Goal: Task Accomplishment & Management: Manage account settings

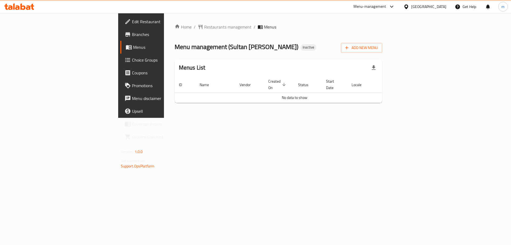
click at [382, 42] on div "Add New Menu" at bounding box center [361, 47] width 41 height 12
click at [378, 48] on span "Add New Menu" at bounding box center [361, 47] width 33 height 7
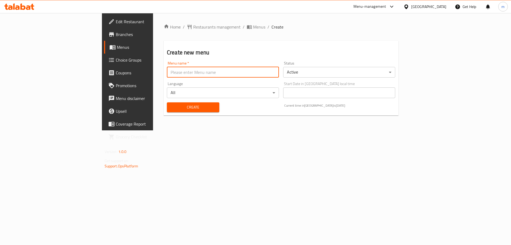
click at [249, 76] on input "text" at bounding box center [223, 72] width 112 height 11
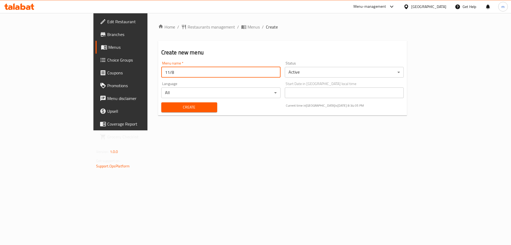
type input "11/8"
click at [161, 102] on button "Create" at bounding box center [189, 107] width 56 height 10
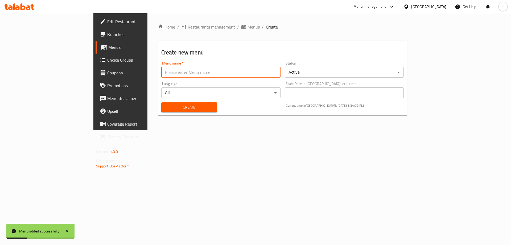
click at [241, 26] on icon "breadcrumb" at bounding box center [243, 27] width 5 height 4
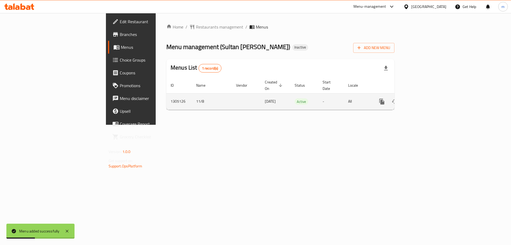
click at [423, 98] on icon "enhanced table" at bounding box center [420, 101] width 6 height 6
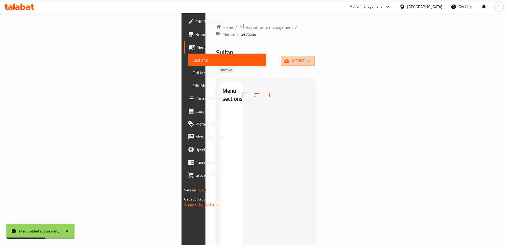
click at [315, 56] on button "import" at bounding box center [298, 61] width 34 height 10
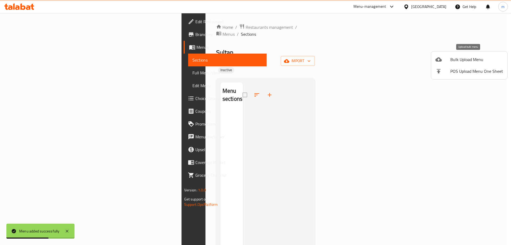
click at [446, 59] on div at bounding box center [442, 59] width 15 height 6
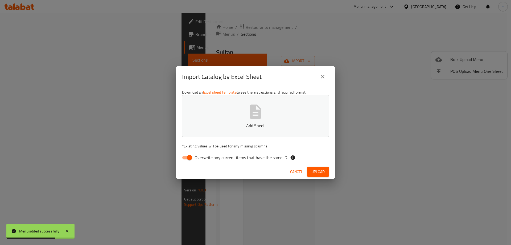
click at [247, 156] on span "Overwrite any current items that have the same ID." at bounding box center [241, 157] width 93 height 6
click at [205, 156] on input "Overwrite any current items that have the same ID." at bounding box center [189, 157] width 30 height 10
checkbox input "false"
click at [248, 117] on icon "button" at bounding box center [255, 111] width 17 height 17
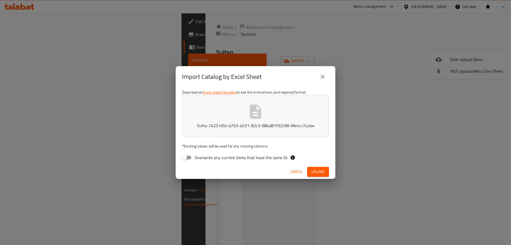
click at [323, 170] on span "Upload" at bounding box center [317, 171] width 13 height 7
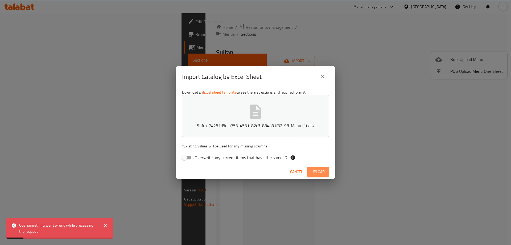
click at [323, 170] on span "Upload" at bounding box center [317, 171] width 13 height 7
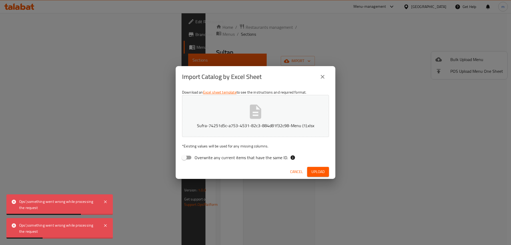
click at [293, 116] on button "Sufra-74251d5c-a753-4531-82c3-884d81f32c98-Menu (1).xlsx" at bounding box center [255, 116] width 147 height 42
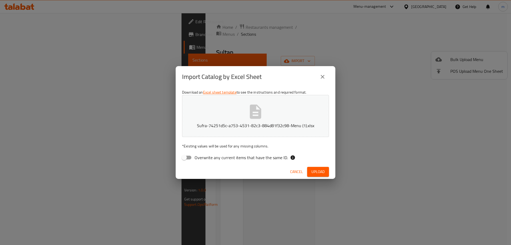
click at [137, 13] on div "Import Catalog by Excel Sheet Download an Excel sheet template to see the instr…" at bounding box center [255, 122] width 511 height 245
click at [322, 171] on span "Upload" at bounding box center [317, 171] width 13 height 7
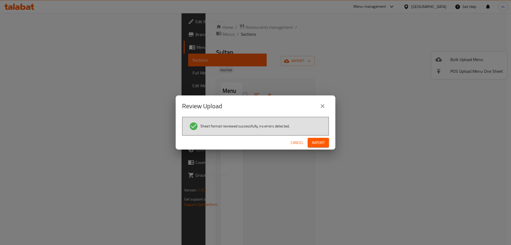
click at [311, 140] on button "Import" at bounding box center [318, 143] width 21 height 10
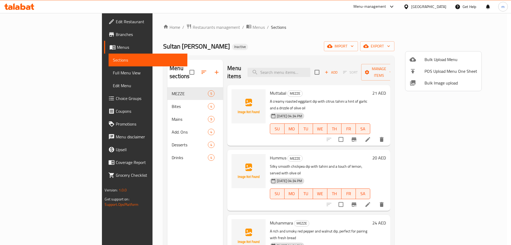
click at [144, 170] on div at bounding box center [255, 122] width 511 height 245
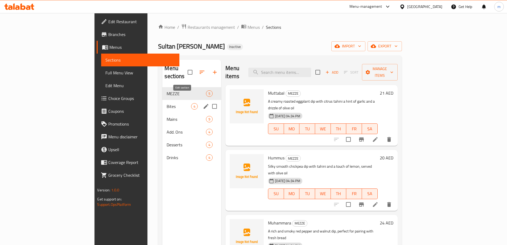
click at [203, 103] on icon "edit" at bounding box center [206, 106] width 6 height 6
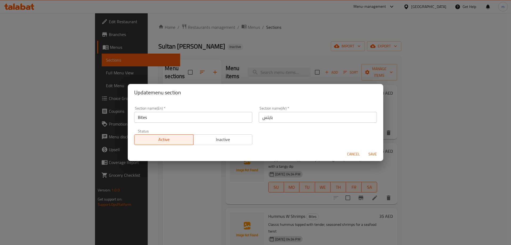
click at [374, 155] on span "Save" at bounding box center [372, 154] width 13 height 7
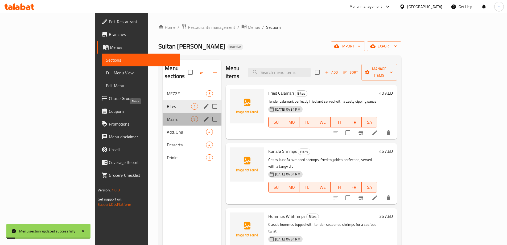
click at [167, 116] on span "Mains" at bounding box center [179, 119] width 24 height 6
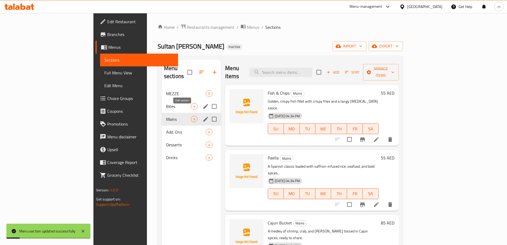
click at [203, 117] on icon "edit" at bounding box center [205, 119] width 5 height 5
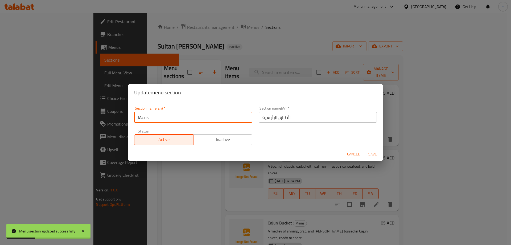
click at [163, 116] on input "Mains" at bounding box center [193, 117] width 118 height 11
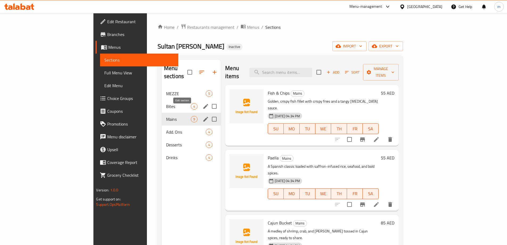
click at [203, 117] on icon "edit" at bounding box center [205, 119] width 5 height 5
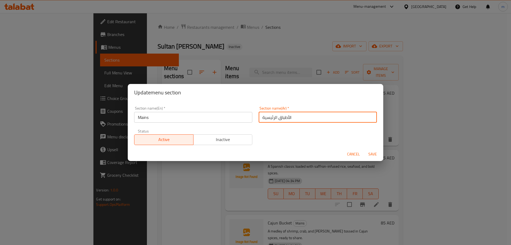
click at [271, 120] on input "الأطباق الرئيسية" at bounding box center [318, 117] width 118 height 11
paste input "ئيسي"
type input "رئيسي"
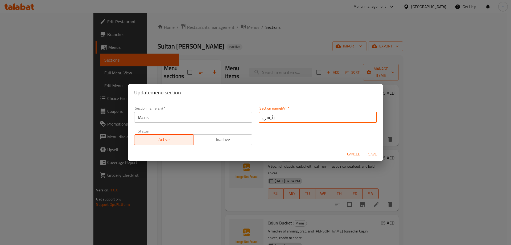
click at [373, 153] on span "Save" at bounding box center [372, 154] width 13 height 7
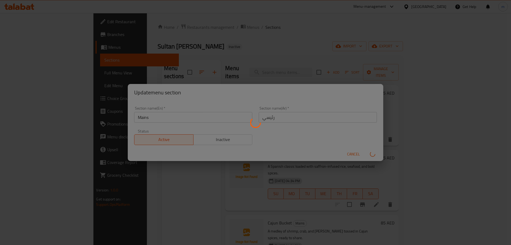
click at [373, 153] on div "Menu sections" at bounding box center [255, 122] width 511 height 245
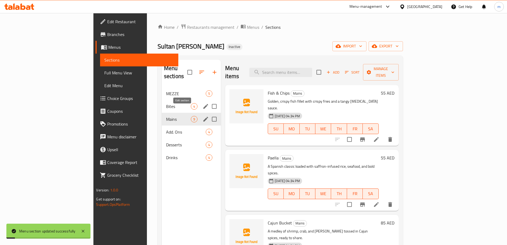
click at [203, 117] on icon "edit" at bounding box center [205, 119] width 5 height 5
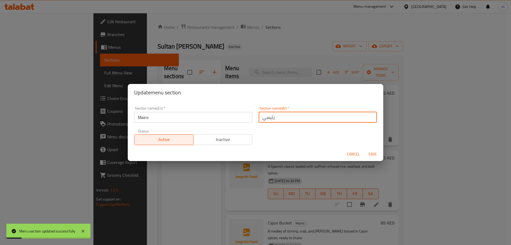
click at [277, 120] on input "رئيسي" at bounding box center [318, 117] width 118 height 11
click at [368, 116] on input "رئيسي" at bounding box center [318, 117] width 118 height 11
click at [369, 119] on input "رئيسي" at bounding box center [318, 117] width 118 height 11
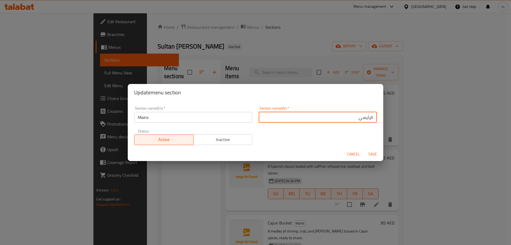
type input "رئيسي"
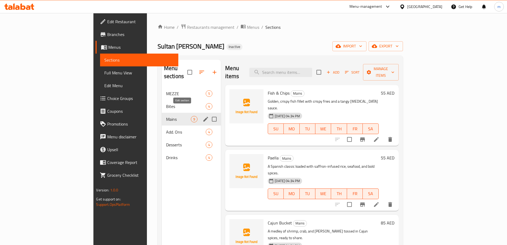
click at [203, 117] on icon "edit" at bounding box center [205, 119] width 5 height 5
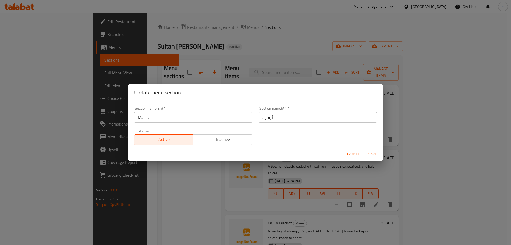
click at [273, 118] on input "رئيسي" at bounding box center [318, 117] width 118 height 11
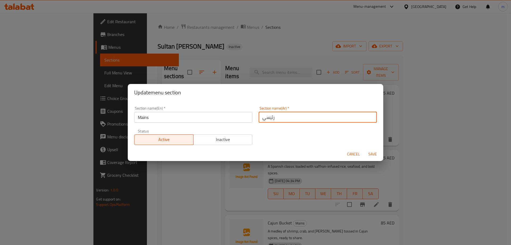
click at [273, 118] on input "رئيسي" at bounding box center [318, 117] width 118 height 11
paste input "لأطباق الرئيسية"
type input "الأطباق الرئيسية"
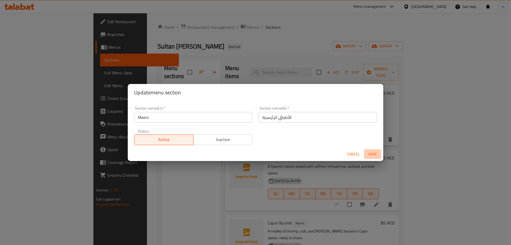
click at [369, 156] on span "Save" at bounding box center [372, 154] width 13 height 7
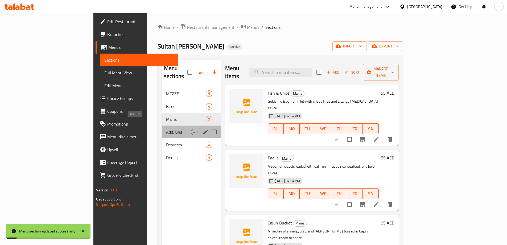
click at [166, 129] on span "Add. Ons" at bounding box center [178, 132] width 25 height 6
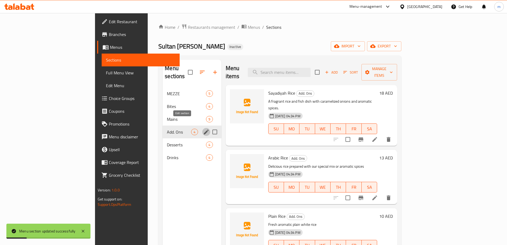
click at [203, 129] on icon "edit" at bounding box center [206, 132] width 6 height 6
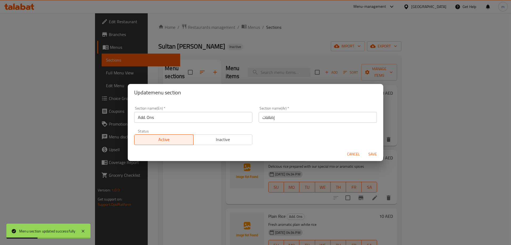
click at [359, 153] on span "Cancel" at bounding box center [353, 154] width 13 height 7
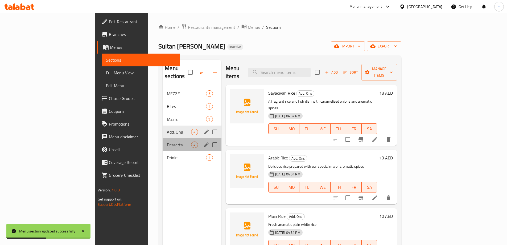
click at [163, 140] on div "Desserts 4" at bounding box center [192, 144] width 59 height 13
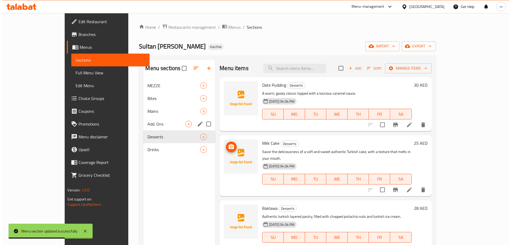
scroll to position [1, 0]
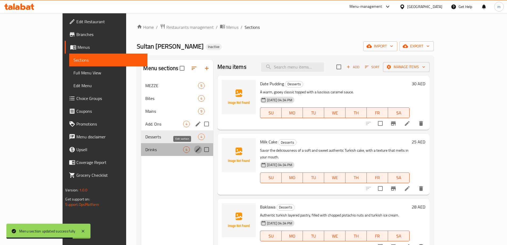
click at [195, 149] on icon "edit" at bounding box center [198, 149] width 6 height 6
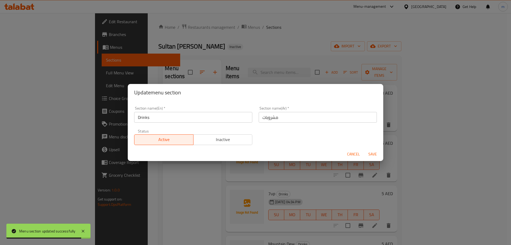
click at [152, 188] on div "Update menu section Section name(En)   * Drinks Section name(En) * Section name…" at bounding box center [255, 122] width 511 height 245
click at [357, 155] on span "Cancel" at bounding box center [353, 154] width 13 height 7
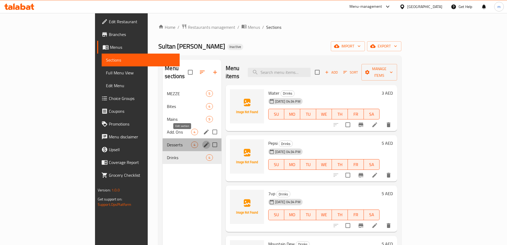
click at [204, 142] on icon "edit" at bounding box center [206, 144] width 5 height 5
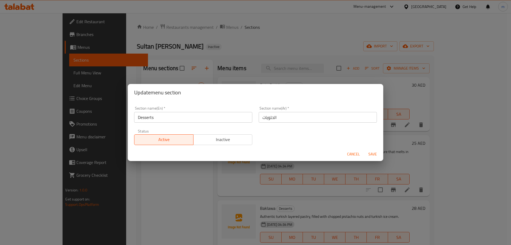
click at [357, 152] on span "Cancel" at bounding box center [353, 154] width 13 height 7
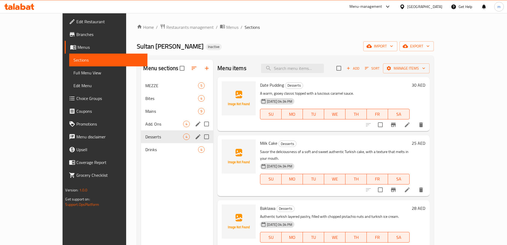
click at [141, 199] on div "Menu sections MEZZE 5 Bites 4 Mains 9 Add. Ons 4 Desserts 4 Drinks 4" at bounding box center [177, 182] width 72 height 245
click at [145, 125] on span "Add. Ons" at bounding box center [164, 124] width 38 height 6
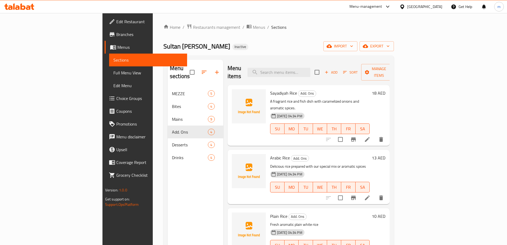
click at [175, 178] on div "Menu sections MEZZE 5 Bites 4 Mains 9 Add. Ons 4 Desserts 4 Drinks 4" at bounding box center [196, 182] width 56 height 245
click at [105, 94] on link "Choice Groups" at bounding box center [146, 98] width 83 height 13
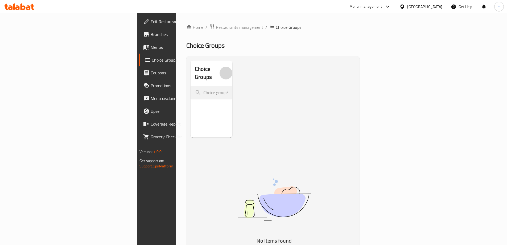
click at [223, 70] on icon "button" at bounding box center [226, 73] width 6 height 6
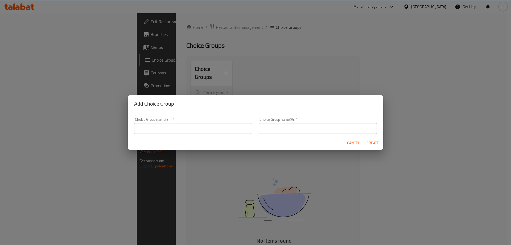
click at [216, 132] on input "text" at bounding box center [193, 128] width 118 height 11
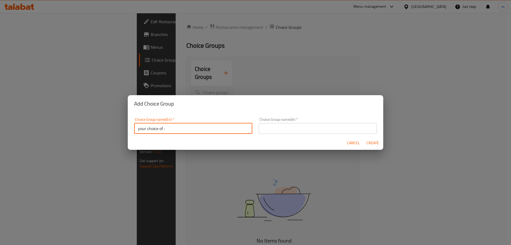
type input "your choice of :"
click at [259, 126] on input "text" at bounding box center [318, 128] width 118 height 11
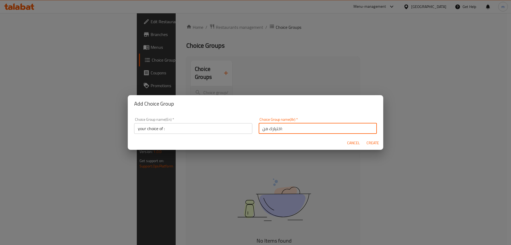
click at [300, 127] on input "اختيارك من:" at bounding box center [318, 128] width 118 height 11
click at [299, 132] on input "اختيارك من:" at bounding box center [318, 128] width 118 height 11
type input "اختيارك من :"
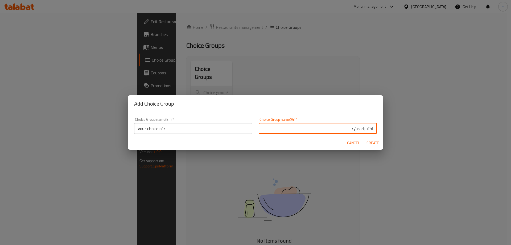
click at [372, 143] on span "Create" at bounding box center [372, 142] width 13 height 7
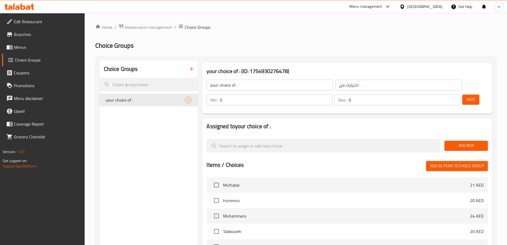
click at [219, 90] on div "your choice of : ​" at bounding box center [269, 85] width 129 height 13
click at [222, 88] on input "your choice of :" at bounding box center [270, 85] width 127 height 11
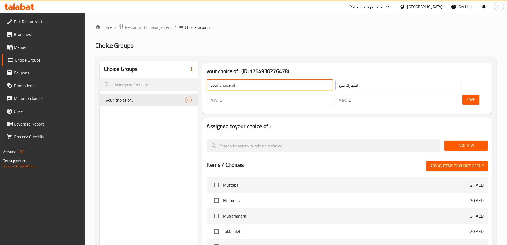
click at [222, 88] on input "your choice of :" at bounding box center [270, 85] width 127 height 11
paste input "You choice of Marinade"
click at [217, 87] on input "You choice of Marinade" at bounding box center [270, 85] width 127 height 11
type input "Your choice of Marinade"
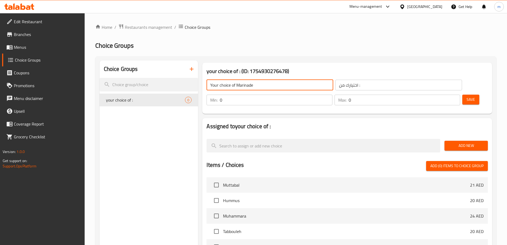
click at [335, 86] on input "اختيارك من :" at bounding box center [398, 85] width 127 height 11
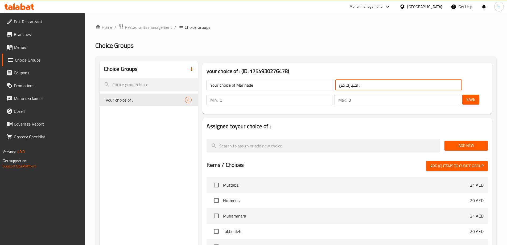
click at [335, 86] on input "اختيارك من :" at bounding box center [398, 85] width 127 height 11
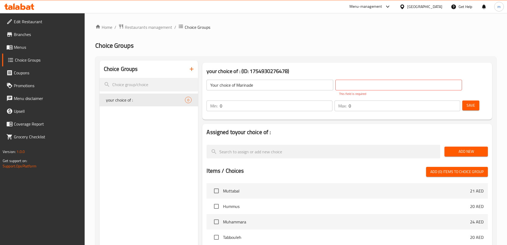
click at [343, 86] on input "text" at bounding box center [398, 85] width 127 height 11
paste input "تتبيلة من اختيارك"
drag, startPoint x: 316, startPoint y: 85, endPoint x: 339, endPoint y: 89, distance: 22.5
click at [339, 89] on input "تتبيلة من اختيارك" at bounding box center [398, 85] width 127 height 11
click at [339, 89] on input "اختيارك" at bounding box center [398, 85] width 127 height 11
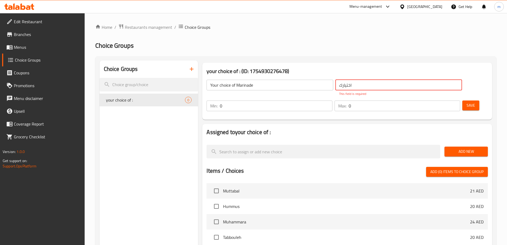
click at [339, 89] on input "اختيارك" at bounding box center [398, 85] width 127 height 11
click at [386, 86] on input "اختيارك" at bounding box center [398, 85] width 127 height 11
click at [385, 86] on input "اختيارك" at bounding box center [398, 85] width 127 height 11
click at [368, 87] on input "اختيارك" at bounding box center [398, 85] width 127 height 11
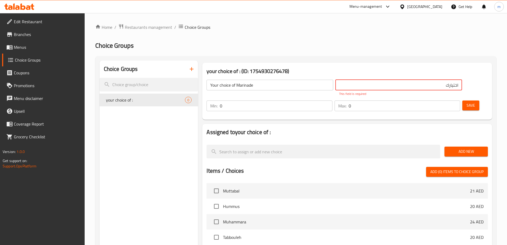
paste input "تتبيلة من"
click at [359, 85] on input "اختيارك تتبيلة من" at bounding box center [398, 85] width 127 height 11
paste input "من"
click at [344, 87] on input "اختيارك من التتبيلة" at bounding box center [398, 85] width 127 height 11
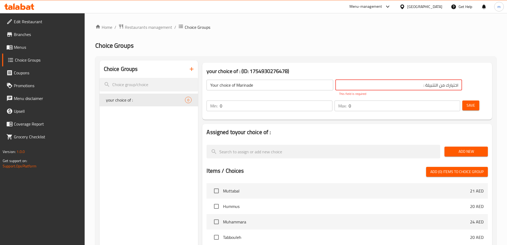
type input "اختيارك من التتبيلة :"
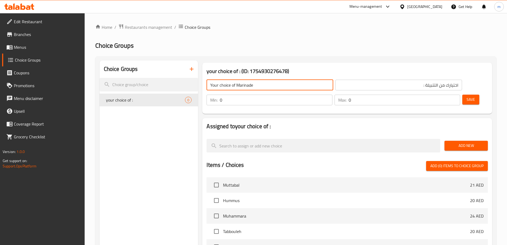
click at [263, 85] on input "Your choice of Marinade" at bounding box center [270, 85] width 127 height 11
type input "Your choice of Marinade :"
click at [344, 83] on input "اختيارك من التتبيلة :" at bounding box center [398, 85] width 127 height 11
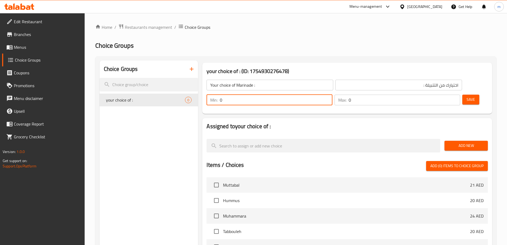
drag, startPoint x: 411, startPoint y: 85, endPoint x: 391, endPoint y: 85, distance: 19.7
click at [391, 85] on div "Your choice of Marinade : ​ اختيارك من التتبيلة : ​ Min: 0 ​ Max: 0 ​ Save" at bounding box center [347, 92] width 286 height 38
type input "1"
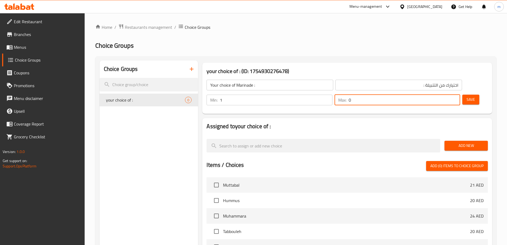
drag, startPoint x: 440, startPoint y: 81, endPoint x: 435, endPoint y: 85, distance: 5.9
click at [435, 94] on div "Max: 0 ​" at bounding box center [398, 99] width 126 height 11
type input "1"
click at [467, 96] on span "Save" at bounding box center [471, 99] width 9 height 7
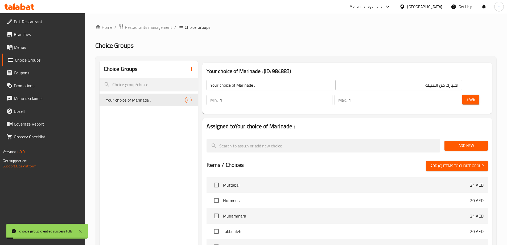
scroll to position [27, 0]
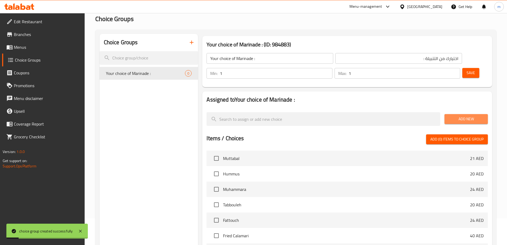
click at [463, 116] on span "Add New" at bounding box center [466, 119] width 35 height 7
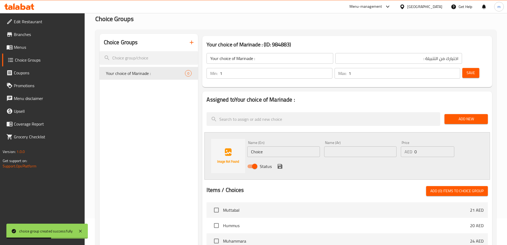
click at [288, 146] on input "Choice" at bounding box center [283, 151] width 72 height 11
paste input "Turk"
type input "Turk"
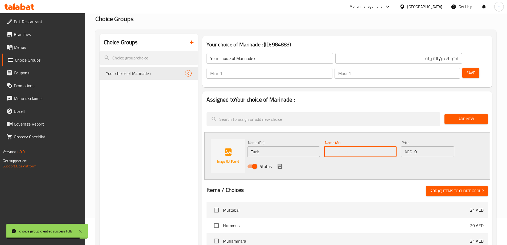
click at [364, 146] on input "text" at bounding box center [360, 151] width 72 height 11
paste input "تورك"
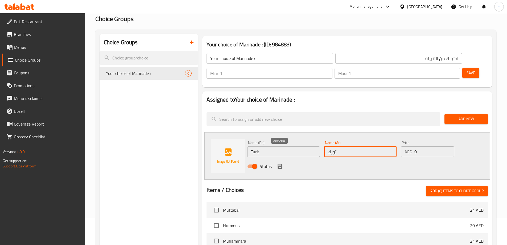
type input "تورك"
click at [281, 163] on icon "save" at bounding box center [280, 166] width 6 height 6
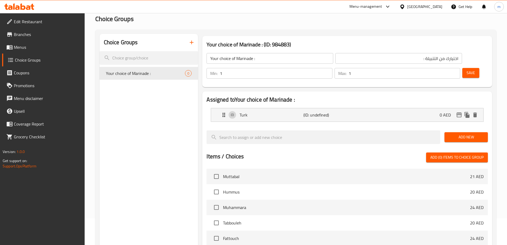
click at [476, 134] on span "Add New" at bounding box center [466, 137] width 35 height 7
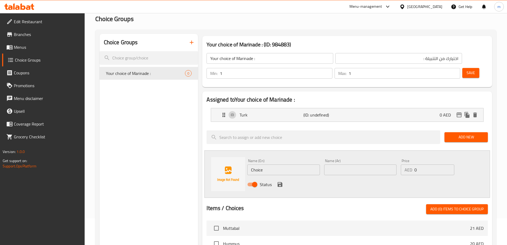
click at [302, 164] on input "Choice" at bounding box center [283, 169] width 72 height 11
paste input "ermoula"
click at [302, 164] on input "Chermoula" at bounding box center [283, 169] width 72 height 11
type input "Chermoula"
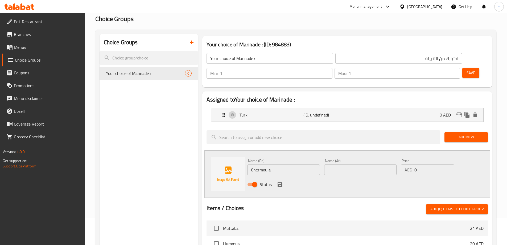
drag, startPoint x: 345, startPoint y: 158, endPoint x: 345, endPoint y: 154, distance: 4.0
click at [345, 164] on input "text" at bounding box center [360, 169] width 72 height 11
paste input "شرمولة"
type input "شرمولة"
click at [276, 180] on button "save" at bounding box center [280, 184] width 8 height 8
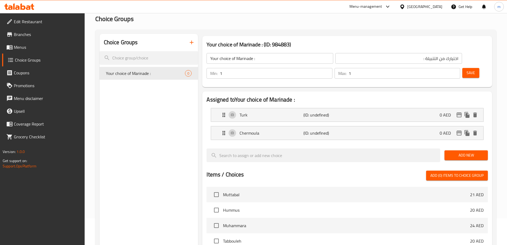
click at [484, 150] on button "Add New" at bounding box center [465, 155] width 43 height 10
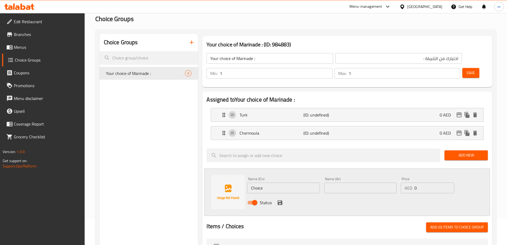
click at [296, 182] on input "Choice" at bounding box center [283, 187] width 72 height 11
paste input "Levant"
type input "Levant"
click at [376, 182] on input "text" at bounding box center [360, 187] width 72 height 11
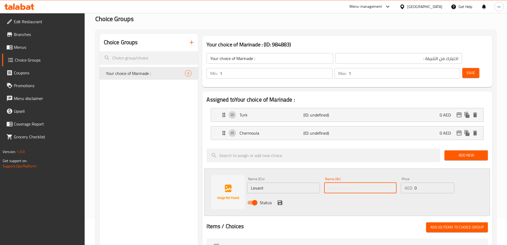
paste input "الشامي"
type input "الشامي"
click at [278, 200] on icon "save" at bounding box center [280, 202] width 5 height 5
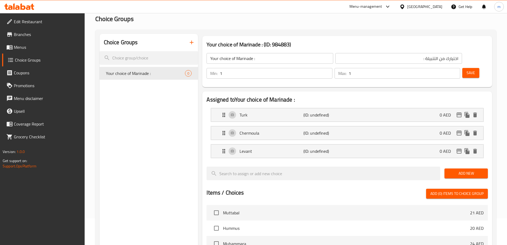
click at [470, 170] on span "Add New" at bounding box center [466, 173] width 35 height 7
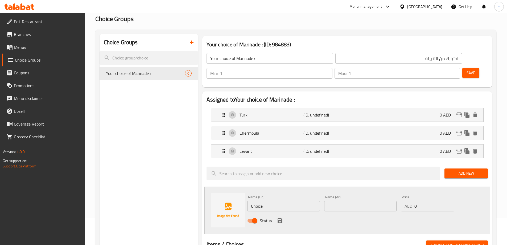
click at [285, 200] on input "Choice" at bounding box center [283, 205] width 72 height 11
paste input "Spice Melt"
type input "Spice Melt"
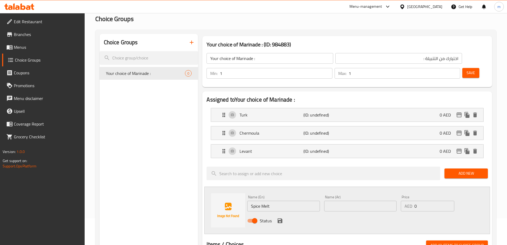
click at [360, 200] on input "text" at bounding box center [360, 205] width 72 height 11
click at [383, 200] on input "text" at bounding box center [360, 205] width 72 height 11
type input "توابل ميلت"
click at [275, 213] on div "Status" at bounding box center [360, 220] width 230 height 14
click at [281, 218] on icon "save" at bounding box center [280, 220] width 5 height 5
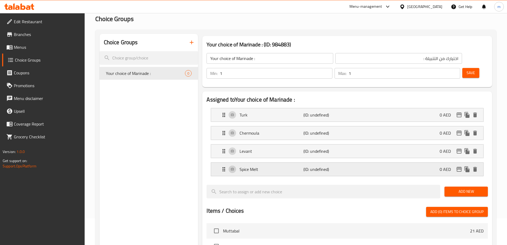
click at [298, 162] on div "Spice Melt (ID: undefined) 0 AED" at bounding box center [349, 168] width 256 height 13
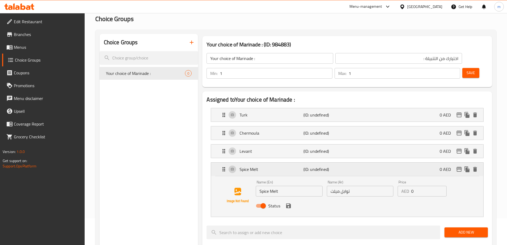
click at [294, 166] on p "Spice Melt" at bounding box center [272, 169] width 64 height 6
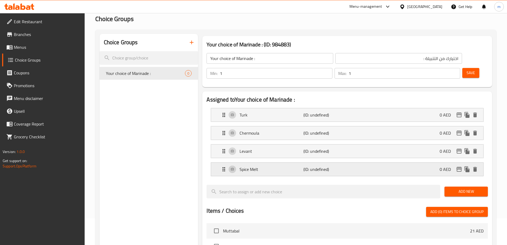
click at [307, 166] on p "(ID: undefined)" at bounding box center [324, 169] width 43 height 6
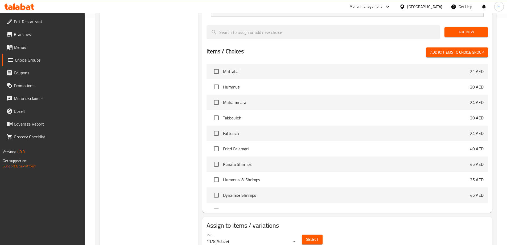
scroll to position [234, 0]
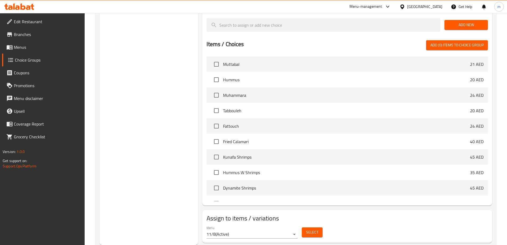
click at [132, 172] on div "Choice Groups Your choice of Marinade : 0" at bounding box center [149, 36] width 99 height 418
click at [311, 229] on span "Select" at bounding box center [312, 232] width 12 height 7
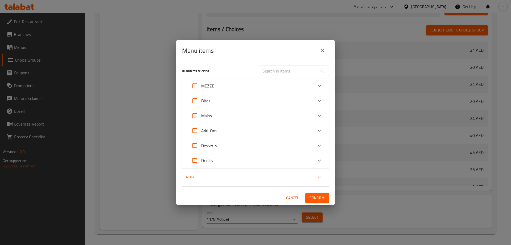
click at [235, 114] on div "Mains" at bounding box center [250, 115] width 125 height 13
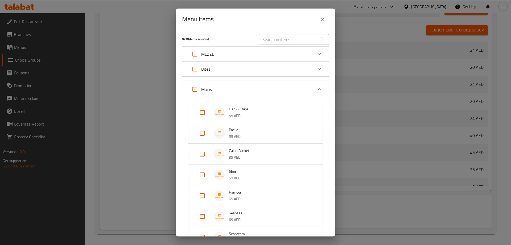
scroll to position [53, 0]
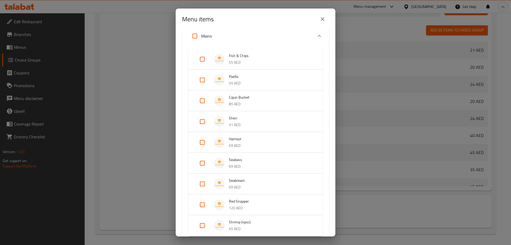
click at [204, 125] on input "Expand" at bounding box center [202, 121] width 13 height 13
checkbox input "true"
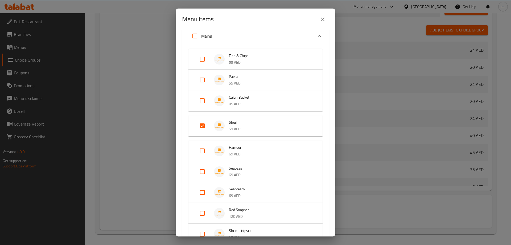
click at [200, 145] on input "Expand" at bounding box center [202, 150] width 13 height 13
checkbox input "true"
click at [205, 172] on input "Expand" at bounding box center [202, 175] width 13 height 13
checkbox input "true"
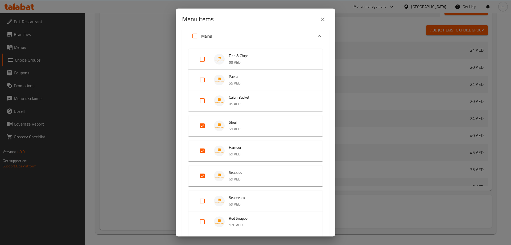
scroll to position [106, 0]
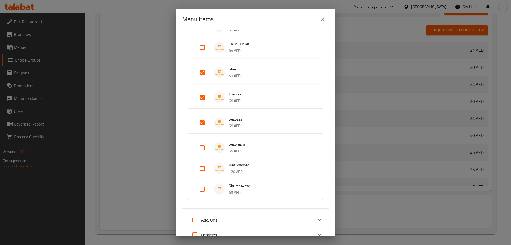
click at [201, 149] on input "Expand" at bounding box center [202, 147] width 13 height 13
checkbox input "true"
click at [204, 170] on input "Expand" at bounding box center [202, 172] width 13 height 13
checkbox input "true"
click at [199, 199] on input "Expand" at bounding box center [202, 197] width 13 height 13
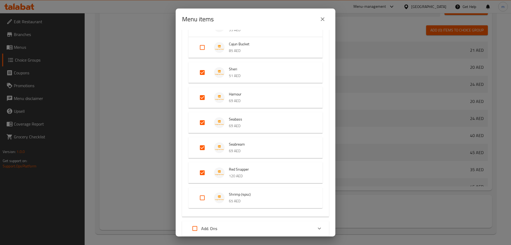
checkbox input "true"
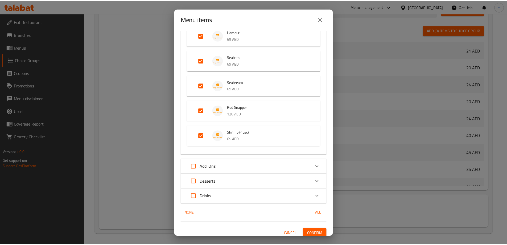
scroll to position [173, 0]
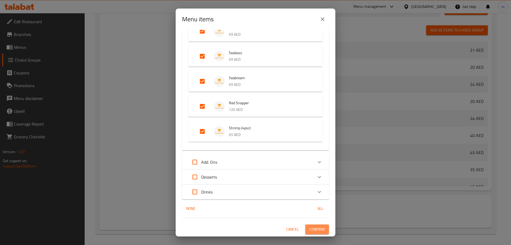
click at [311, 227] on span "Confirm" at bounding box center [317, 229] width 15 height 7
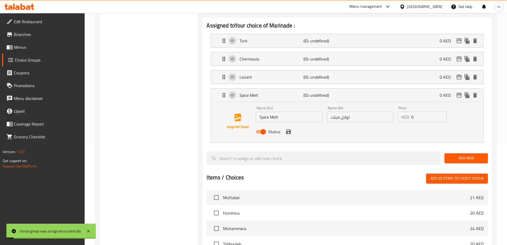
scroll to position [0, 0]
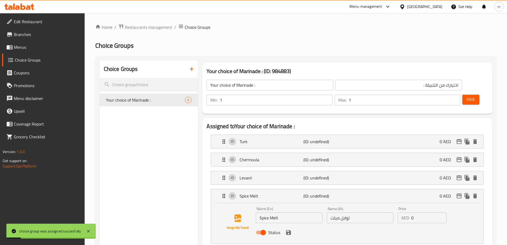
click at [336, 212] on input "توابل ميلت" at bounding box center [360, 217] width 67 height 11
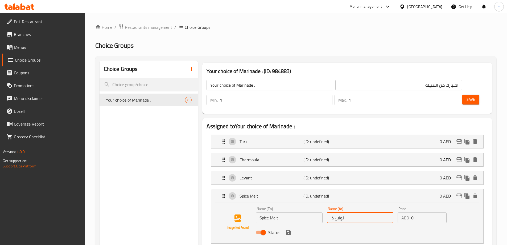
click at [346, 212] on input "توابل ذا" at bounding box center [360, 217] width 67 height 11
paste input "ئبة"
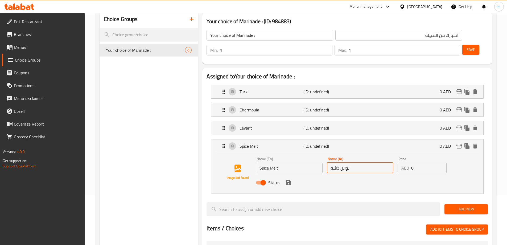
scroll to position [53, 0]
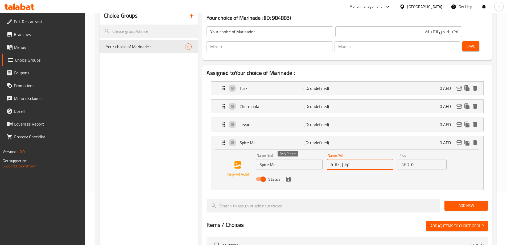
click at [289, 176] on icon "save" at bounding box center [288, 179] width 6 height 6
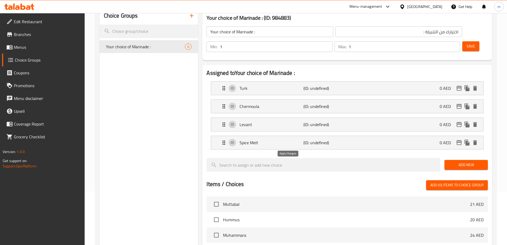
type input "توابل ذائبة"
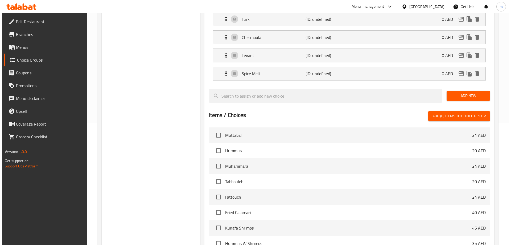
scroll to position [193, 0]
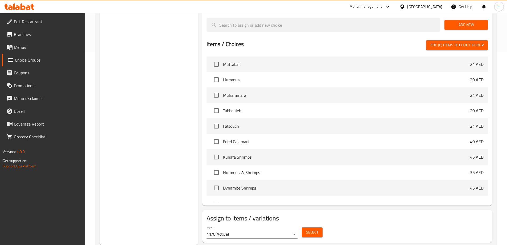
click at [311, 229] on span "Select" at bounding box center [312, 232] width 12 height 7
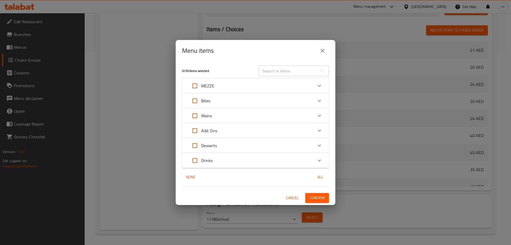
click at [211, 117] on p "Mains" at bounding box center [206, 115] width 11 height 6
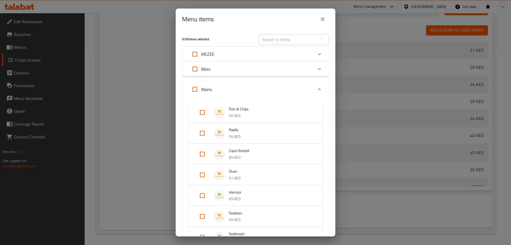
click at [202, 115] on input "Expand" at bounding box center [202, 112] width 13 height 13
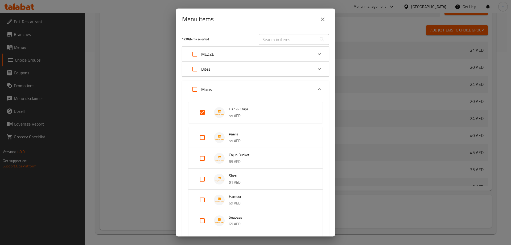
click at [196, 117] on input "Expand" at bounding box center [202, 112] width 13 height 13
checkbox input "false"
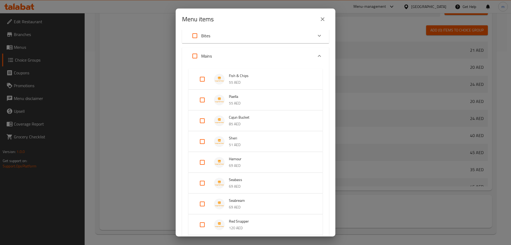
scroll to position [80, 0]
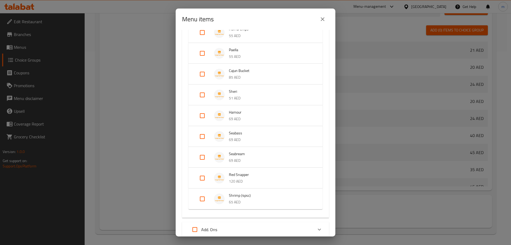
click at [201, 98] on input "Expand" at bounding box center [202, 94] width 13 height 13
checkbox input "true"
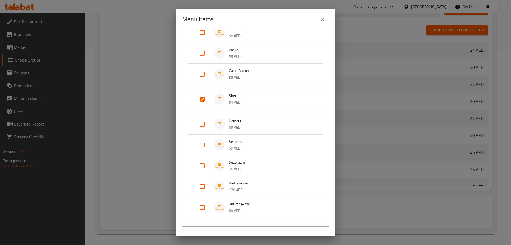
click at [200, 123] on input "Expand" at bounding box center [202, 124] width 13 height 13
checkbox input "true"
click at [200, 148] on input "Expand" at bounding box center [202, 149] width 13 height 13
checkbox input "true"
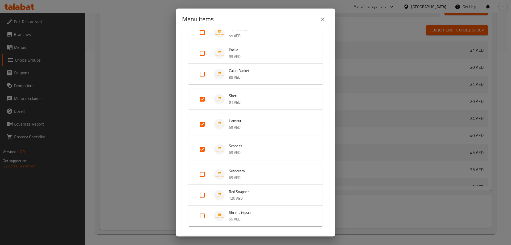
click at [198, 171] on input "Expand" at bounding box center [202, 174] width 13 height 13
checkbox input "true"
click at [202, 199] on input "Expand" at bounding box center [202, 199] width 13 height 13
checkbox input "true"
click at [203, 224] on input "Expand" at bounding box center [202, 224] width 13 height 13
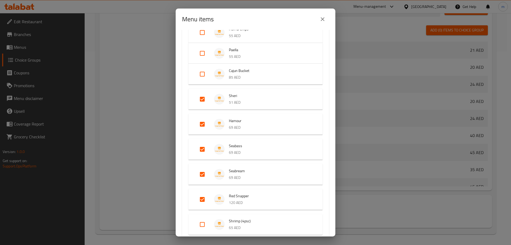
checkbox input "true"
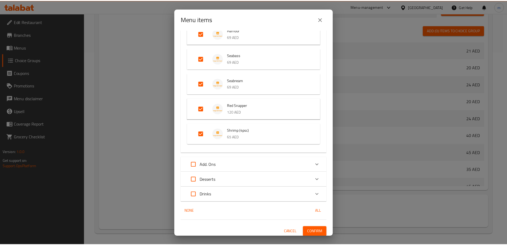
scroll to position [173, 0]
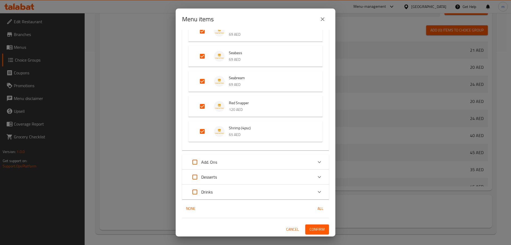
click at [314, 230] on span "Confirm" at bounding box center [317, 229] width 15 height 7
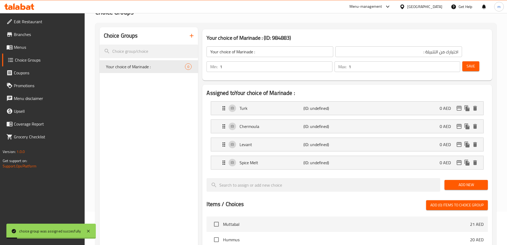
scroll to position [0, 0]
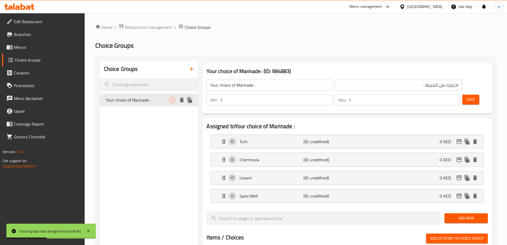
click at [158, 100] on span "Your choice of Marinade :" at bounding box center [137, 100] width 63 height 6
click at [470, 94] on button "Save" at bounding box center [470, 99] width 17 height 10
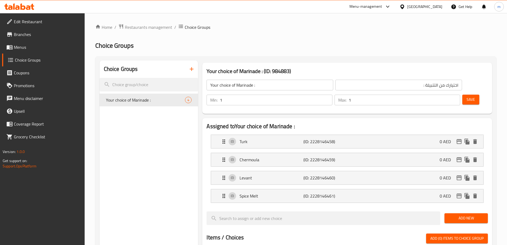
click at [191, 72] on icon "button" at bounding box center [191, 69] width 6 height 6
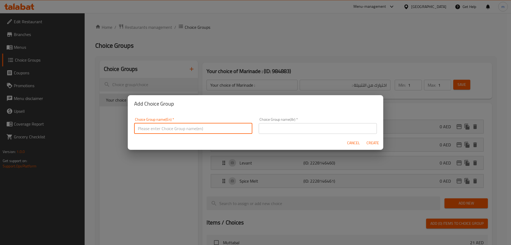
click at [216, 124] on input "text" at bounding box center [193, 128] width 118 height 11
click at [174, 126] on input "Your choice of Marinade :" at bounding box center [193, 128] width 118 height 11
type input "Your choice of :"
click at [272, 127] on input "text" at bounding box center [318, 128] width 118 height 11
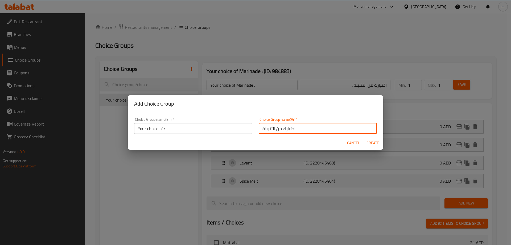
click at [267, 128] on input "اختيارك من التتبيلة :" at bounding box center [318, 128] width 118 height 11
click at [307, 129] on input "اختيارك من :" at bounding box center [318, 128] width 118 height 11
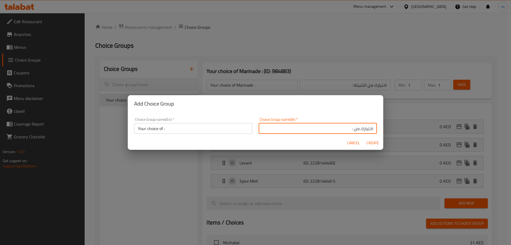
click at [311, 129] on input "اختيارك من :" at bounding box center [318, 128] width 118 height 11
type input "اختيارك من :"
click at [377, 143] on span "Create" at bounding box center [372, 142] width 13 height 7
type input "Your choice of :"
type input "اختيارك من :"
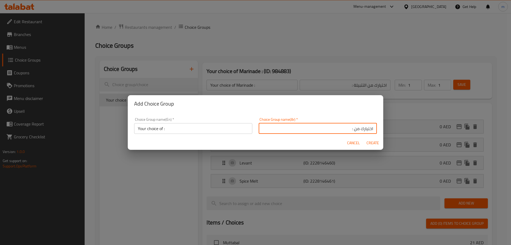
type input "0"
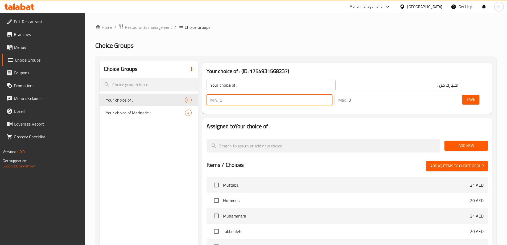
drag, startPoint x: 414, startPoint y: 87, endPoint x: 423, endPoint y: 84, distance: 9.8
click at [332, 94] on input "0" at bounding box center [276, 99] width 112 height 11
drag, startPoint x: 412, startPoint y: 85, endPoint x: 423, endPoint y: 87, distance: 10.7
click at [332, 94] on div "Min: 01 ​" at bounding box center [270, 99] width 126 height 11
type input "1"
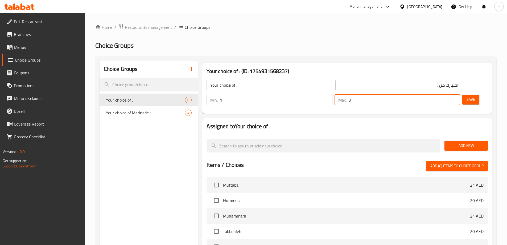
drag, startPoint x: 443, startPoint y: 86, endPoint x: 437, endPoint y: 87, distance: 6.7
click at [436, 94] on input "0" at bounding box center [405, 99] width 112 height 11
type input "1"
click at [467, 96] on span "Save" at bounding box center [471, 99] width 9 height 7
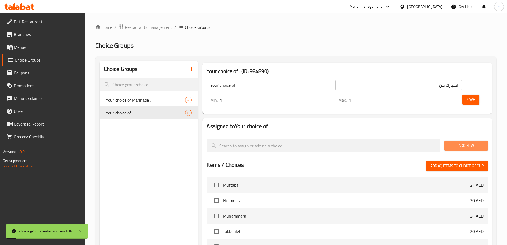
click at [472, 142] on span "Add New" at bounding box center [466, 145] width 35 height 7
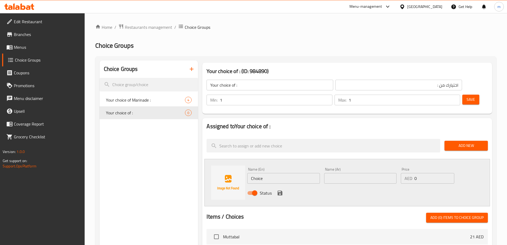
click at [139, 168] on div "Choice Groups Your choice of Marinade : 4 Your choice of : 0" at bounding box center [149, 238] width 99 height 356
click at [286, 173] on input "Choice" at bounding box center [283, 178] width 72 height 11
paste input "our special mix"
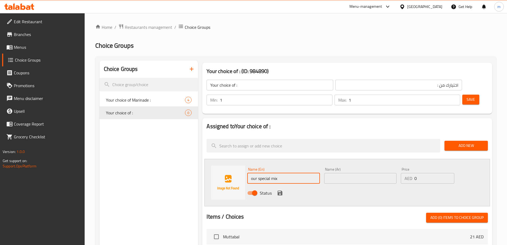
type input "our special mix"
click at [327, 173] on input "text" at bounding box center [360, 178] width 72 height 11
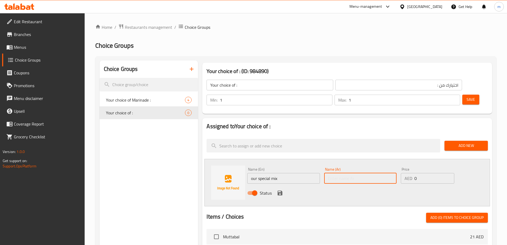
paste input "aromatic spices"
click at [337, 173] on input "aromatic spices" at bounding box center [360, 178] width 72 height 11
drag, startPoint x: 341, startPoint y: 165, endPoint x: 350, endPoint y: 165, distance: 9.3
click at [341, 173] on input "aromatic spices" at bounding box center [360, 178] width 72 height 11
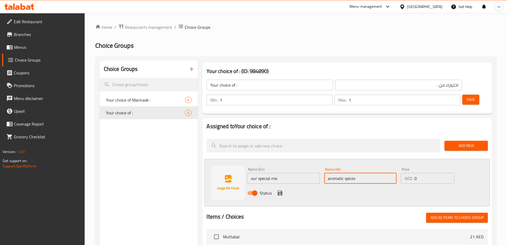
click at [352, 173] on input "aromatic spices" at bounding box center [360, 178] width 72 height 11
type input "aromatic spies"
click at [352, 173] on input "aromatic spies" at bounding box center [360, 178] width 72 height 11
click at [342, 173] on input "text" at bounding box center [360, 178] width 72 height 11
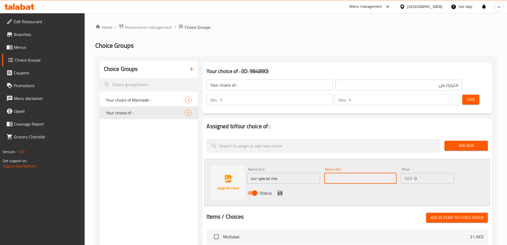
paste input "بميكس سبشيال الخاص بنا"
click at [371, 173] on input "بميكس سبشيال الخاص بنا" at bounding box center [360, 178] width 72 height 11
type input "ميكس سبشيال الخاص بنا"
click at [282, 190] on icon "save" at bounding box center [280, 193] width 6 height 6
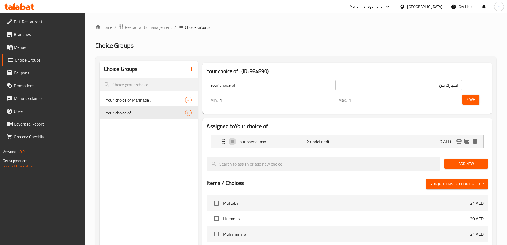
click at [477, 160] on span "Add New" at bounding box center [466, 163] width 35 height 7
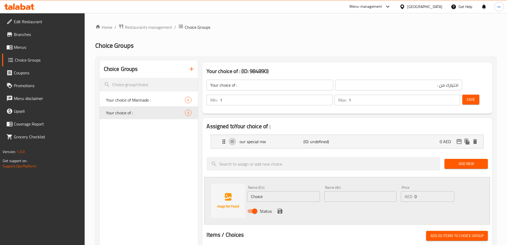
click at [265, 191] on input "Choice" at bounding box center [283, 196] width 72 height 11
paste input "aromatic spices"
type input "aromatic spices"
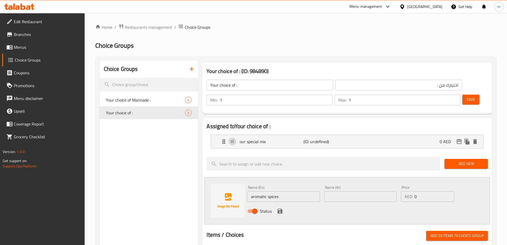
click at [352, 191] on input "text" at bounding box center [360, 196] width 72 height 11
paste input "التوابل العطرية"
type input "التوابل العطرية"
click at [344, 204] on div "Status" at bounding box center [360, 211] width 230 height 14
click at [279, 208] on icon "save" at bounding box center [280, 210] width 5 height 5
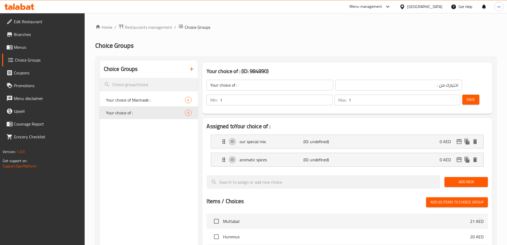
click at [466, 94] on button "Save" at bounding box center [470, 99] width 17 height 10
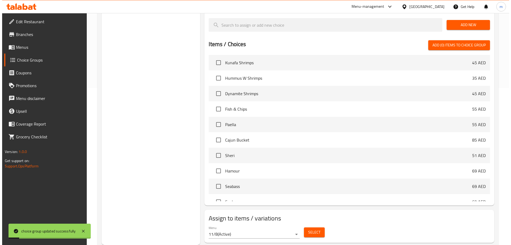
scroll to position [133, 0]
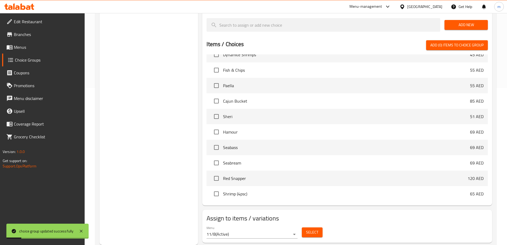
click at [307, 225] on div "Select" at bounding box center [312, 232] width 25 height 14
click at [310, 229] on span "Select" at bounding box center [312, 232] width 12 height 7
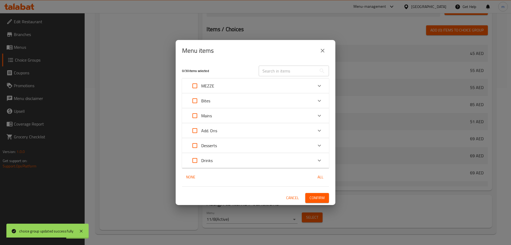
click at [249, 117] on div "Mains" at bounding box center [250, 115] width 125 height 13
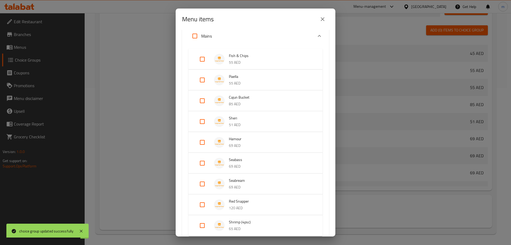
scroll to position [0, 0]
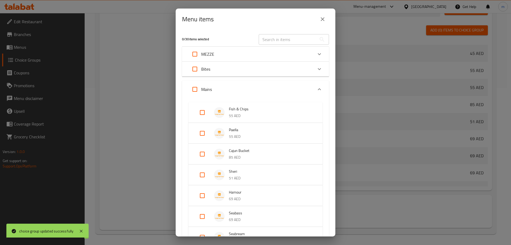
click at [316, 88] on icon "Expand" at bounding box center [319, 89] width 6 height 6
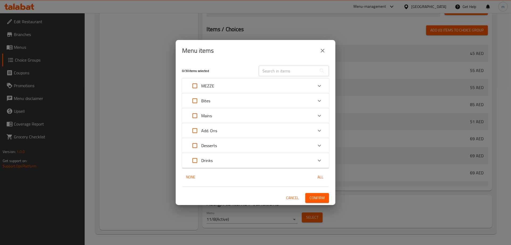
click at [238, 132] on div "Add. Ons" at bounding box center [250, 130] width 125 height 13
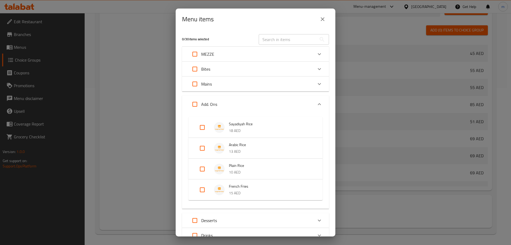
click at [202, 146] on input "Expand" at bounding box center [202, 148] width 13 height 13
checkbox input "true"
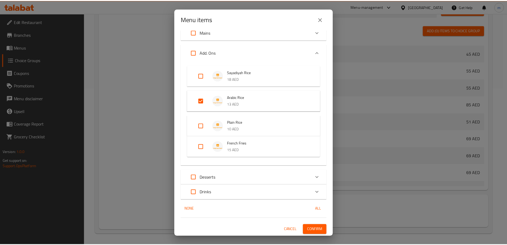
scroll to position [52, 0]
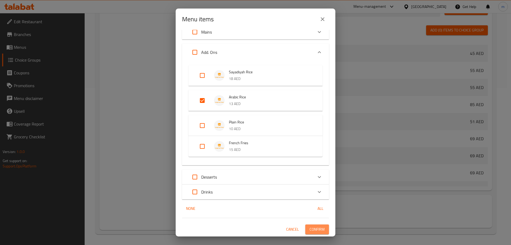
click at [316, 227] on span "Confirm" at bounding box center [317, 229] width 15 height 7
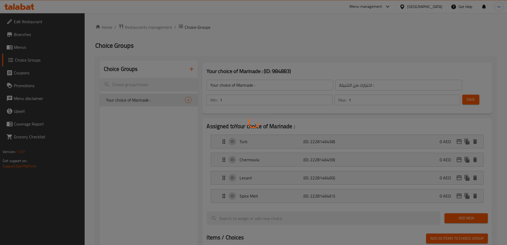
click at [43, 46] on div at bounding box center [253, 122] width 507 height 245
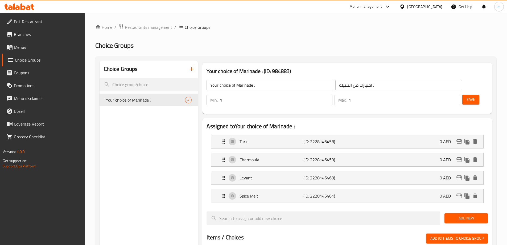
click at [43, 46] on span "Menus" at bounding box center [47, 47] width 67 height 6
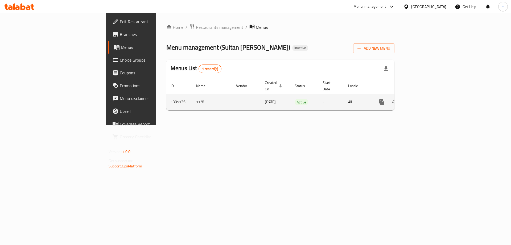
click at [423, 99] on icon "enhanced table" at bounding box center [420, 102] width 6 height 6
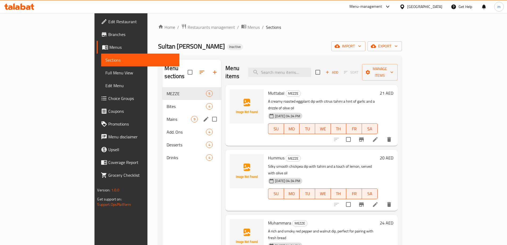
click at [162, 116] on div "Mains 9" at bounding box center [191, 119] width 59 height 13
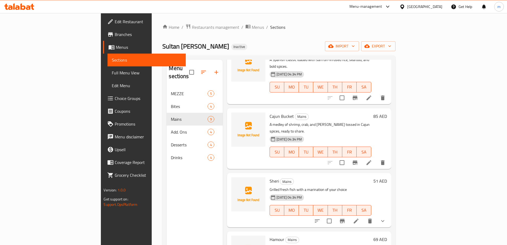
scroll to position [133, 0]
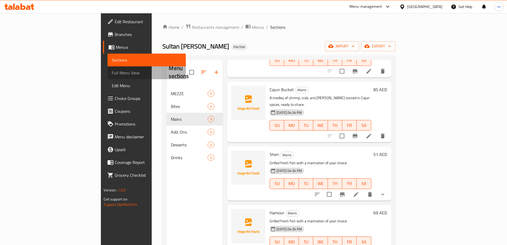
click at [112, 72] on span "Full Menu View" at bounding box center [146, 72] width 69 height 6
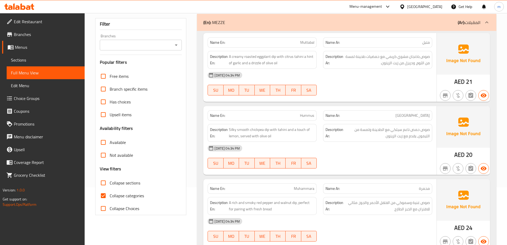
scroll to position [80, 0]
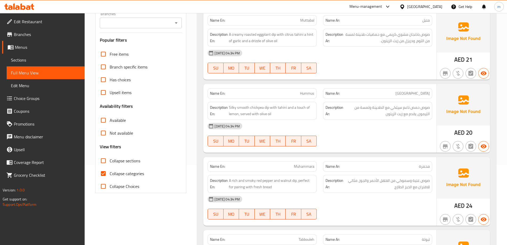
click at [129, 158] on span "Collapse sections" at bounding box center [125, 160] width 31 height 6
click at [110, 158] on input "Collapse sections" at bounding box center [103, 160] width 13 height 13
checkbox input "true"
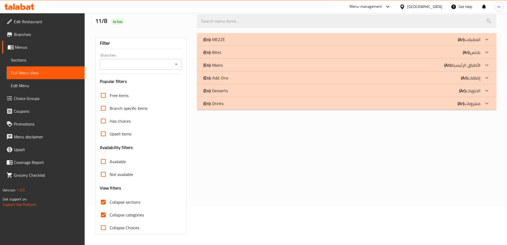
scroll to position [39, 0]
click at [131, 174] on span "Not available" at bounding box center [121, 174] width 23 height 6
click at [110, 174] on input "Not available" at bounding box center [103, 174] width 13 height 13
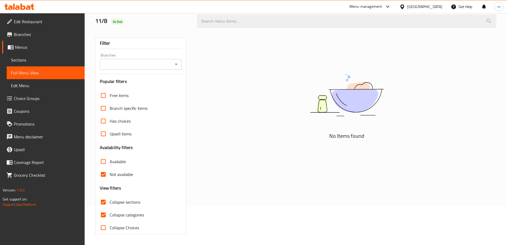
click at [125, 174] on span "Not available" at bounding box center [121, 174] width 23 height 6
click at [110, 174] on input "Not available" at bounding box center [103, 174] width 13 height 13
checkbox input "false"
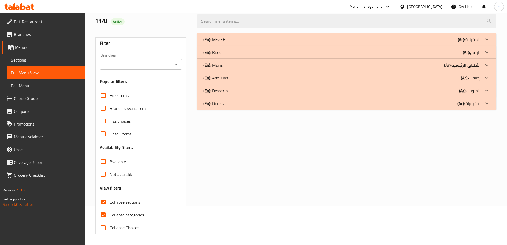
click at [133, 216] on span "Collapse categories" at bounding box center [127, 214] width 34 height 6
click at [110, 216] on input "Collapse categories" at bounding box center [103, 214] width 13 height 13
checkbox input "false"
click at [362, 43] on div "(En): Mains (Ar): الأطباق الرئيسية" at bounding box center [341, 39] width 277 height 6
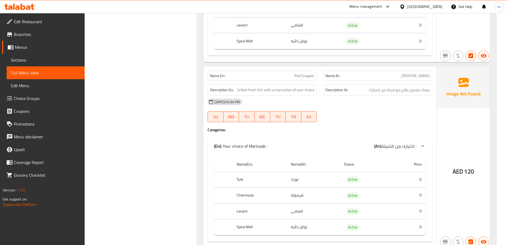
scroll to position [1011, 0]
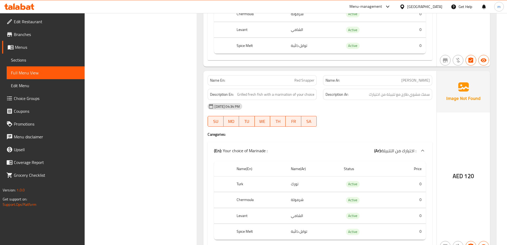
click at [357, 119] on div "11-08-2025 04:34 PM SU MO TU WE TH FR SA" at bounding box center [319, 115] width 231 height 30
click at [44, 62] on span "Sections" at bounding box center [45, 60] width 69 height 6
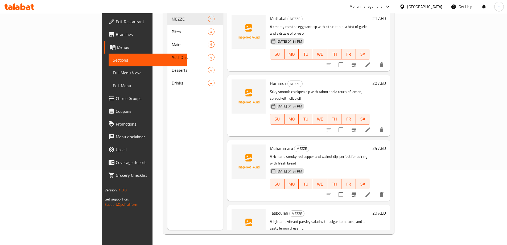
scroll to position [75, 0]
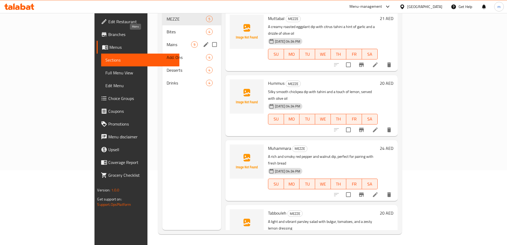
click at [167, 41] on span "Mains" at bounding box center [179, 44] width 24 height 6
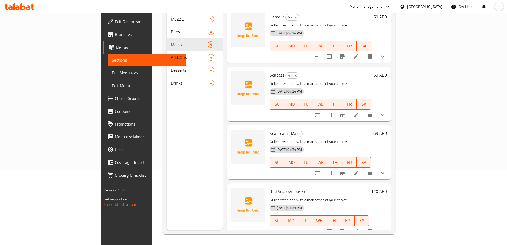
scroll to position [292, 0]
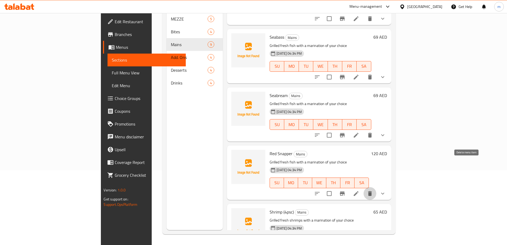
click at [372, 191] on icon "delete" at bounding box center [370, 193] width 4 height 5
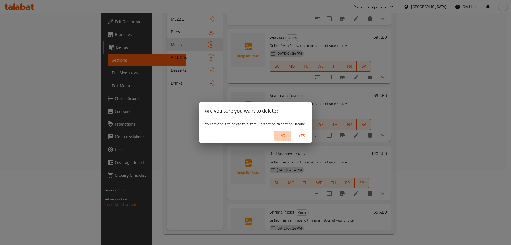
click at [281, 137] on span "No" at bounding box center [282, 135] width 13 height 7
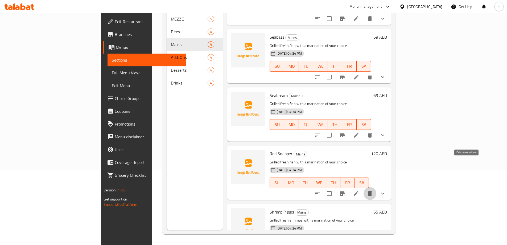
click at [167, 170] on div "Menu sections MEZZE 5 Bites 4 Mains 9 Add. Ons 4 Desserts 4 Drinks 4" at bounding box center [195, 107] width 56 height 245
click at [359, 190] on icon at bounding box center [356, 193] width 6 height 6
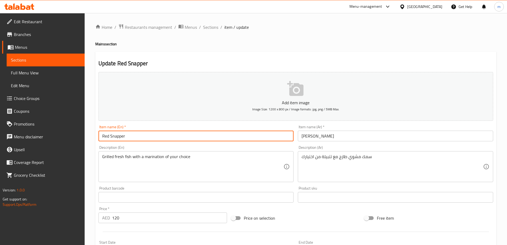
click at [124, 135] on input "Red Snapper" at bounding box center [195, 135] width 195 height 11
click at [104, 133] on input "Red Snapper" at bounding box center [195, 135] width 195 height 11
click at [316, 137] on input "[PERSON_NAME]" at bounding box center [395, 135] width 195 height 11
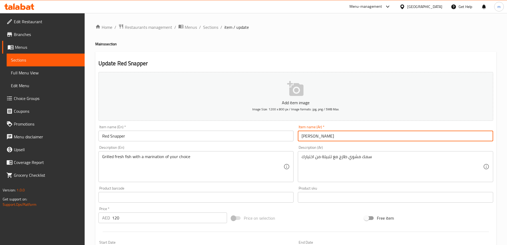
click at [316, 137] on input "[PERSON_NAME]" at bounding box center [395, 135] width 195 height 11
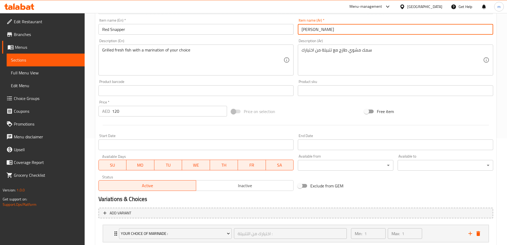
click at [457, 109] on div "Free item" at bounding box center [428, 111] width 133 height 14
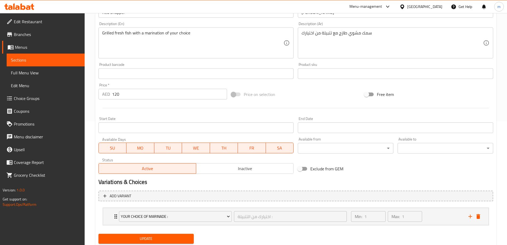
scroll to position [140, 0]
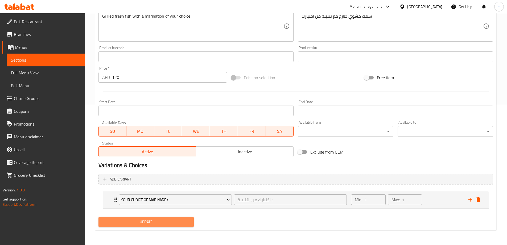
click at [182, 221] on span "Update" at bounding box center [146, 221] width 87 height 7
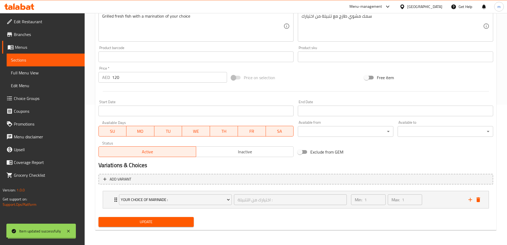
click at [59, 69] on span "Full Menu View" at bounding box center [45, 72] width 69 height 6
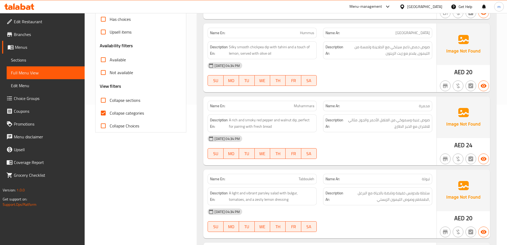
click at [102, 98] on input "Collapse sections" at bounding box center [103, 100] width 13 height 13
checkbox input "true"
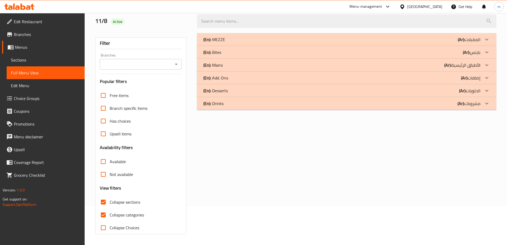
scroll to position [39, 0]
click at [114, 212] on span "Collapse categories" at bounding box center [127, 214] width 34 height 6
click at [110, 212] on input "Collapse categories" at bounding box center [103, 214] width 13 height 13
checkbox input "false"
click at [238, 46] on div "(En): Mains (Ar): الأطباق الرئيسية" at bounding box center [346, 39] width 299 height 13
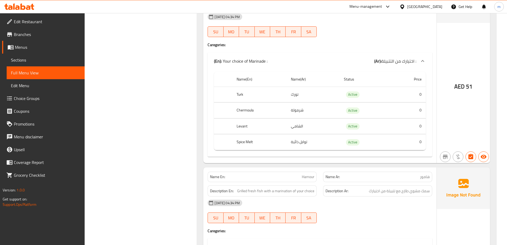
scroll to position [305, 0]
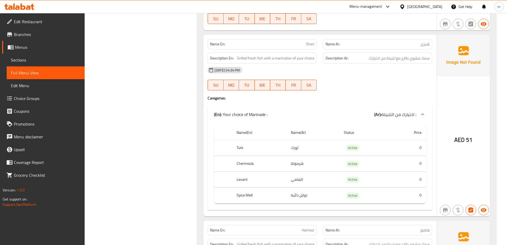
click at [374, 97] on h4 "Caregories:" at bounding box center [320, 97] width 225 height 5
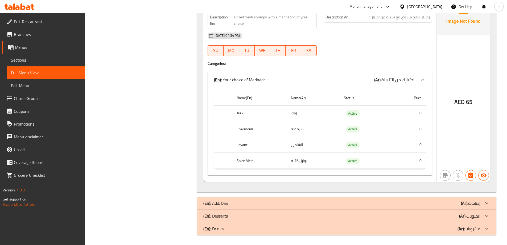
scroll to position [1275, 0]
click at [33, 63] on span "Sections" at bounding box center [45, 60] width 69 height 6
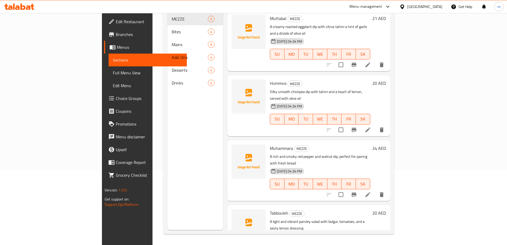
scroll to position [75, 0]
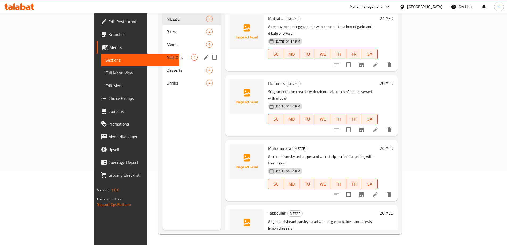
click at [162, 51] on div "Add. Ons 4" at bounding box center [191, 57] width 59 height 13
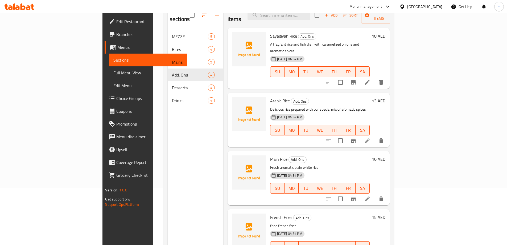
scroll to position [48, 0]
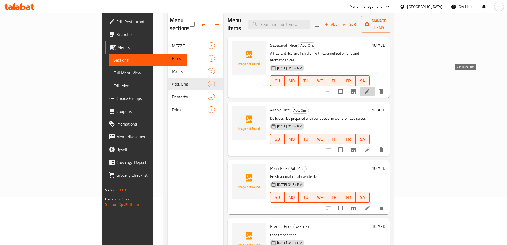
click at [370, 89] on icon at bounding box center [367, 91] width 5 height 5
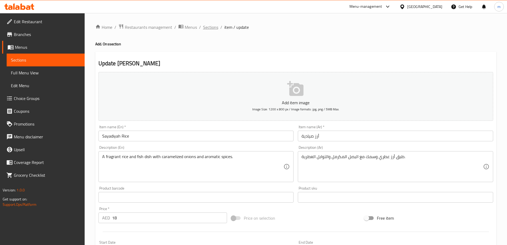
click at [208, 26] on span "Sections" at bounding box center [210, 27] width 15 height 6
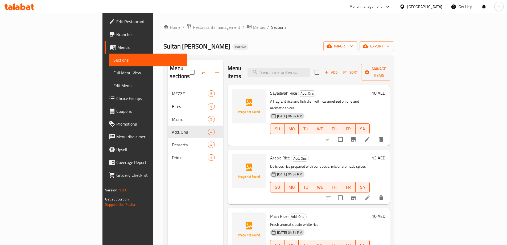
scroll to position [1, 0]
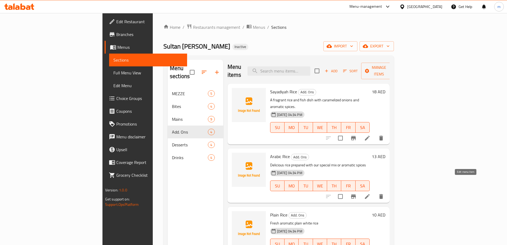
click at [370, 193] on icon at bounding box center [367, 196] width 6 height 6
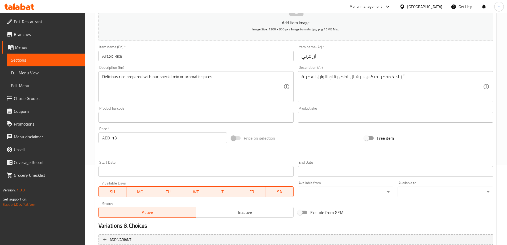
scroll to position [131, 0]
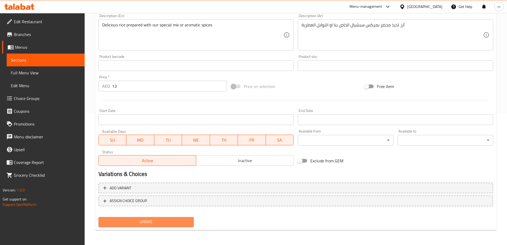
click at [162, 223] on span "Update" at bounding box center [146, 221] width 87 height 7
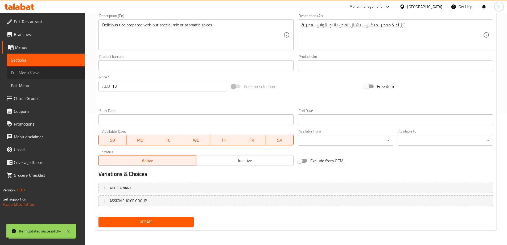
click at [32, 71] on span "Full Menu View" at bounding box center [45, 72] width 69 height 6
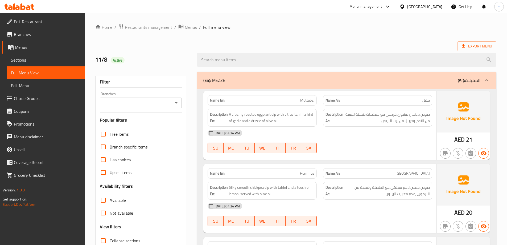
scroll to position [106, 0]
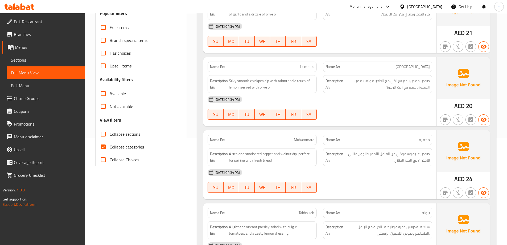
click at [123, 135] on span "Collapse sections" at bounding box center [125, 134] width 31 height 6
click at [110, 135] on input "Collapse sections" at bounding box center [103, 133] width 13 height 13
checkbox input "true"
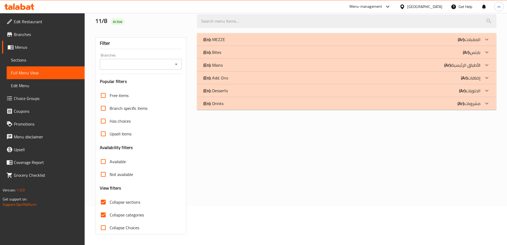
click at [126, 147] on div "Free items Branch specific items Has choices Upsell items Availability filters …" at bounding box center [141, 161] width 82 height 145
click at [122, 216] on span "Collapse categories" at bounding box center [127, 214] width 34 height 6
click at [110, 216] on input "Collapse categories" at bounding box center [103, 214] width 13 height 13
checkbox input "false"
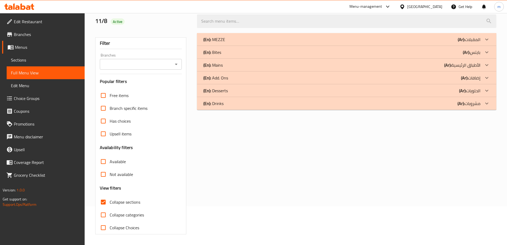
click at [261, 43] on div "(En): Add. Ons (Ar): إضافات" at bounding box center [341, 39] width 277 height 6
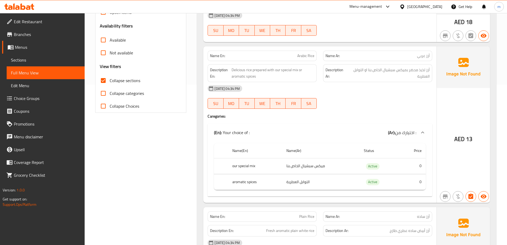
scroll to position [198, 0]
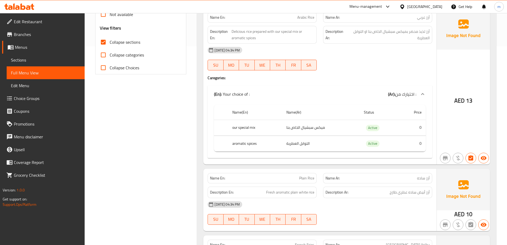
click at [501, 81] on div "Home / Restaurants management / Menus / Full menu view Export Menu 11/8 Active …" at bounding box center [296, 82] width 422 height 534
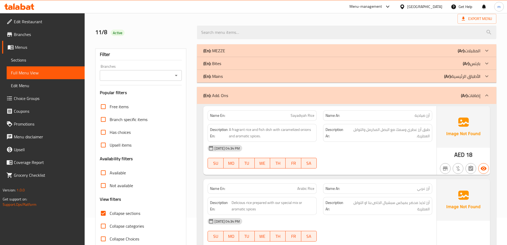
scroll to position [12, 0]
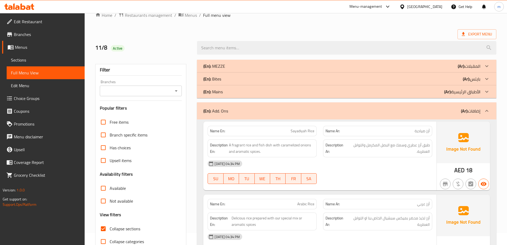
click at [359, 69] on div "(En): Mains (Ar): الأطباق الرئيسية" at bounding box center [341, 66] width 277 height 6
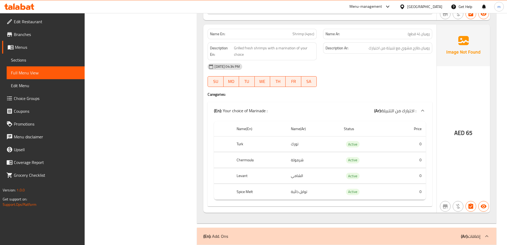
scroll to position [1316, 0]
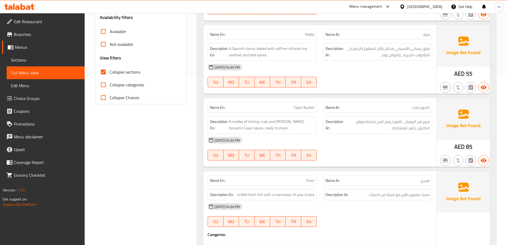
scroll to position [62, 0]
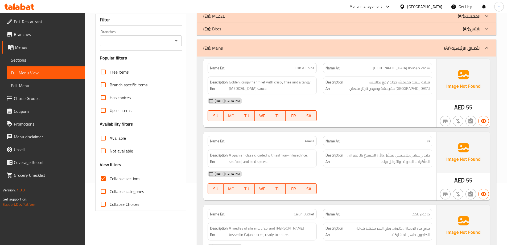
click at [120, 179] on span "Collapse sections" at bounding box center [125, 178] width 31 height 6
click at [110, 179] on input "Collapse sections" at bounding box center [103, 178] width 13 height 13
checkbox input "false"
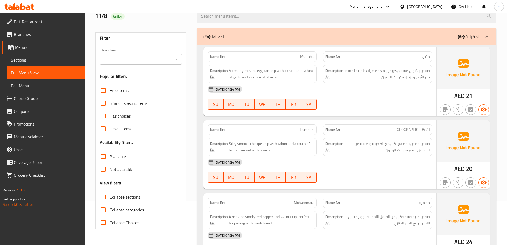
scroll to position [53, 0]
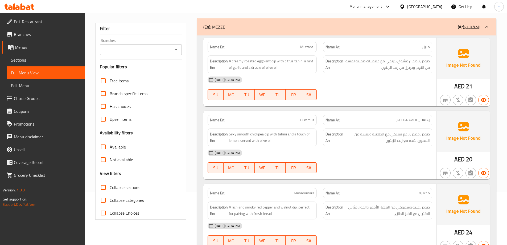
click at [199, 114] on div "Name En: Muttabal Name Ar: متبل Description En: A creamy roasted eggplant dip w…" at bounding box center [346, 221] width 299 height 373
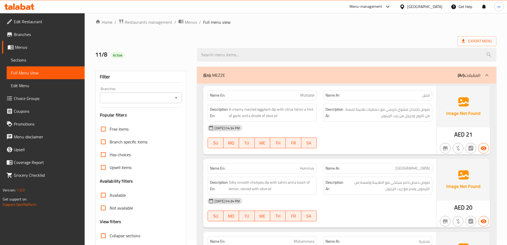
scroll to position [0, 0]
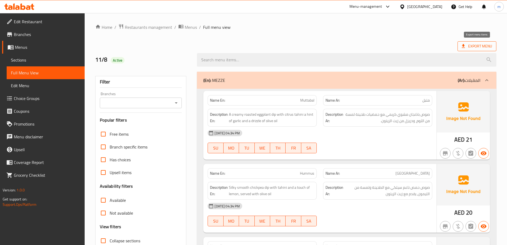
click at [467, 46] on span "Export Menu" at bounding box center [477, 46] width 30 height 7
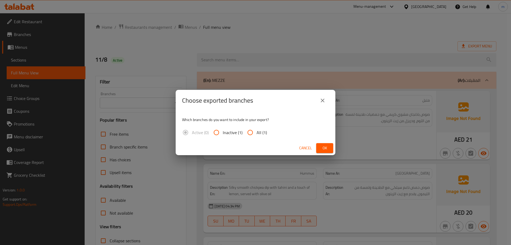
click at [252, 135] on input "All (1)" at bounding box center [250, 132] width 13 height 13
radio input "true"
click at [319, 146] on button "Ok" at bounding box center [324, 148] width 17 height 10
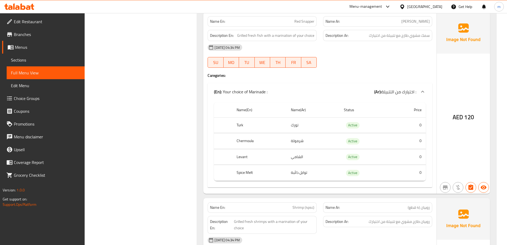
scroll to position [1757, 0]
drag, startPoint x: 462, startPoint y: 120, endPoint x: 477, endPoint y: 120, distance: 15.2
drag, startPoint x: 477, startPoint y: 120, endPoint x: 456, endPoint y: 158, distance: 43.0
click at [456, 158] on div "AED 120" at bounding box center [463, 103] width 53 height 182
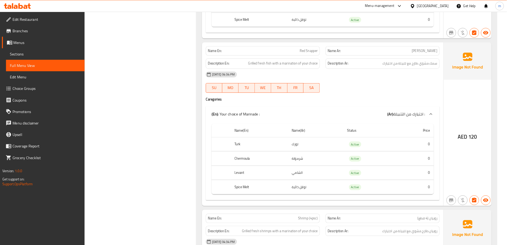
scroll to position [1715, 0]
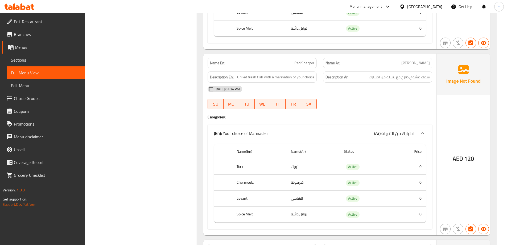
click at [298, 62] on span "Red Snapper" at bounding box center [304, 63] width 20 height 6
copy span "Red Snapper"
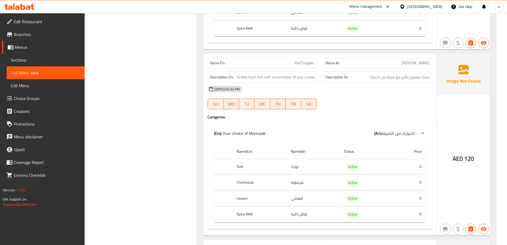
click at [456, 161] on span "AED" at bounding box center [458, 158] width 10 height 10
click at [458, 160] on span "AED" at bounding box center [458, 158] width 10 height 10
click at [462, 158] on span "AED" at bounding box center [458, 158] width 10 height 10
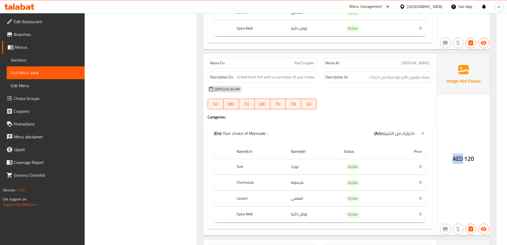
drag, startPoint x: 464, startPoint y: 158, endPoint x: 440, endPoint y: 162, distance: 23.6
click at [440, 162] on div "AED 120" at bounding box center [463, 144] width 53 height 182
copy span "AED"
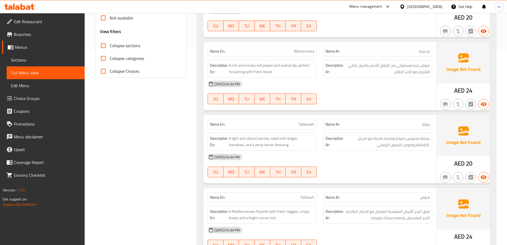
scroll to position [0, 0]
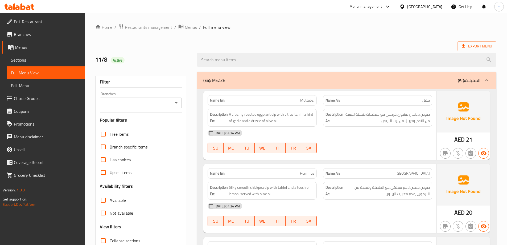
click at [146, 27] on span "Restaurants management" at bounding box center [148, 27] width 47 height 6
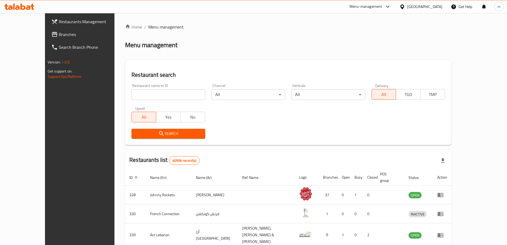
click at [59, 32] on span "Branches" at bounding box center [92, 34] width 67 height 6
